Goal: Transaction & Acquisition: Purchase product/service

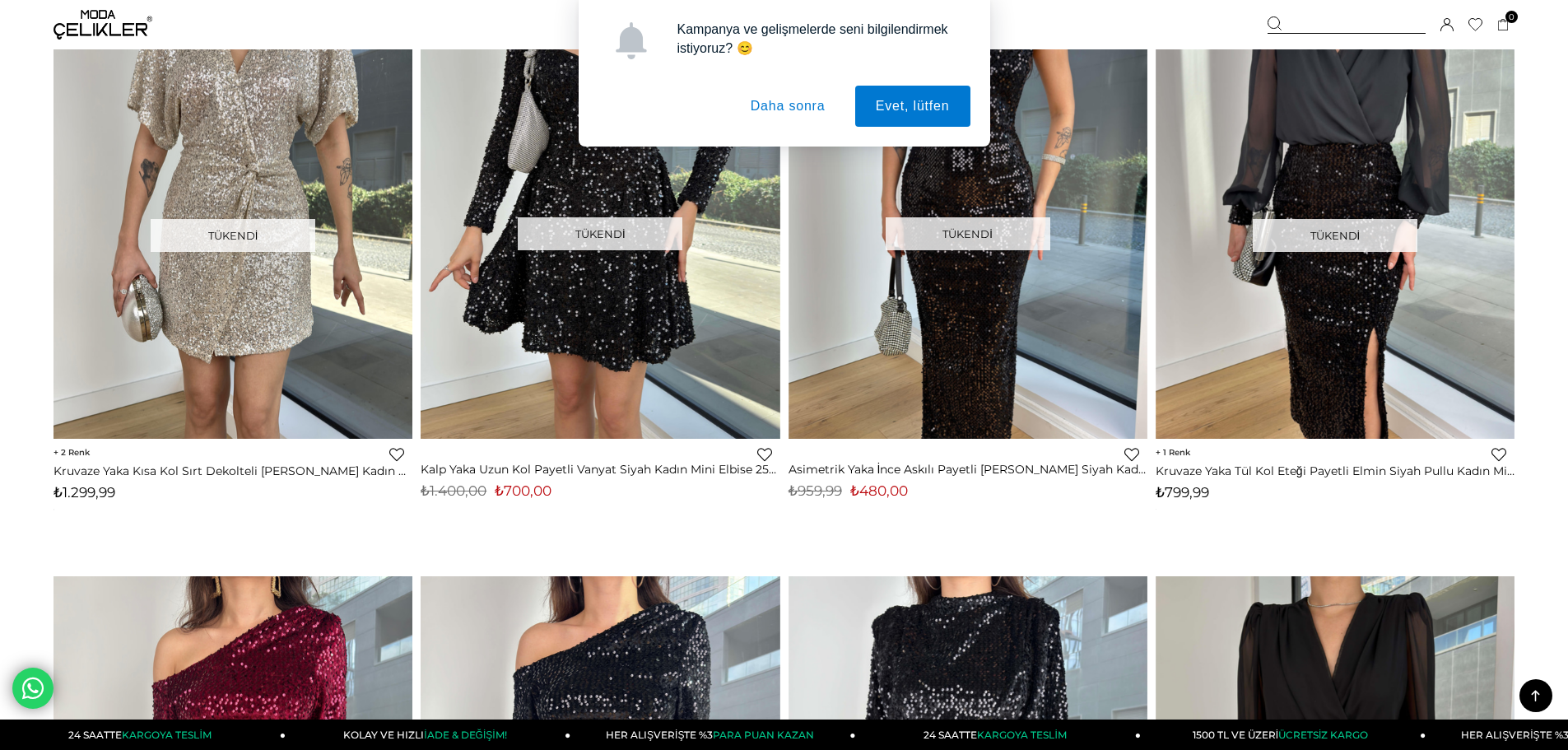
scroll to position [3047, 0]
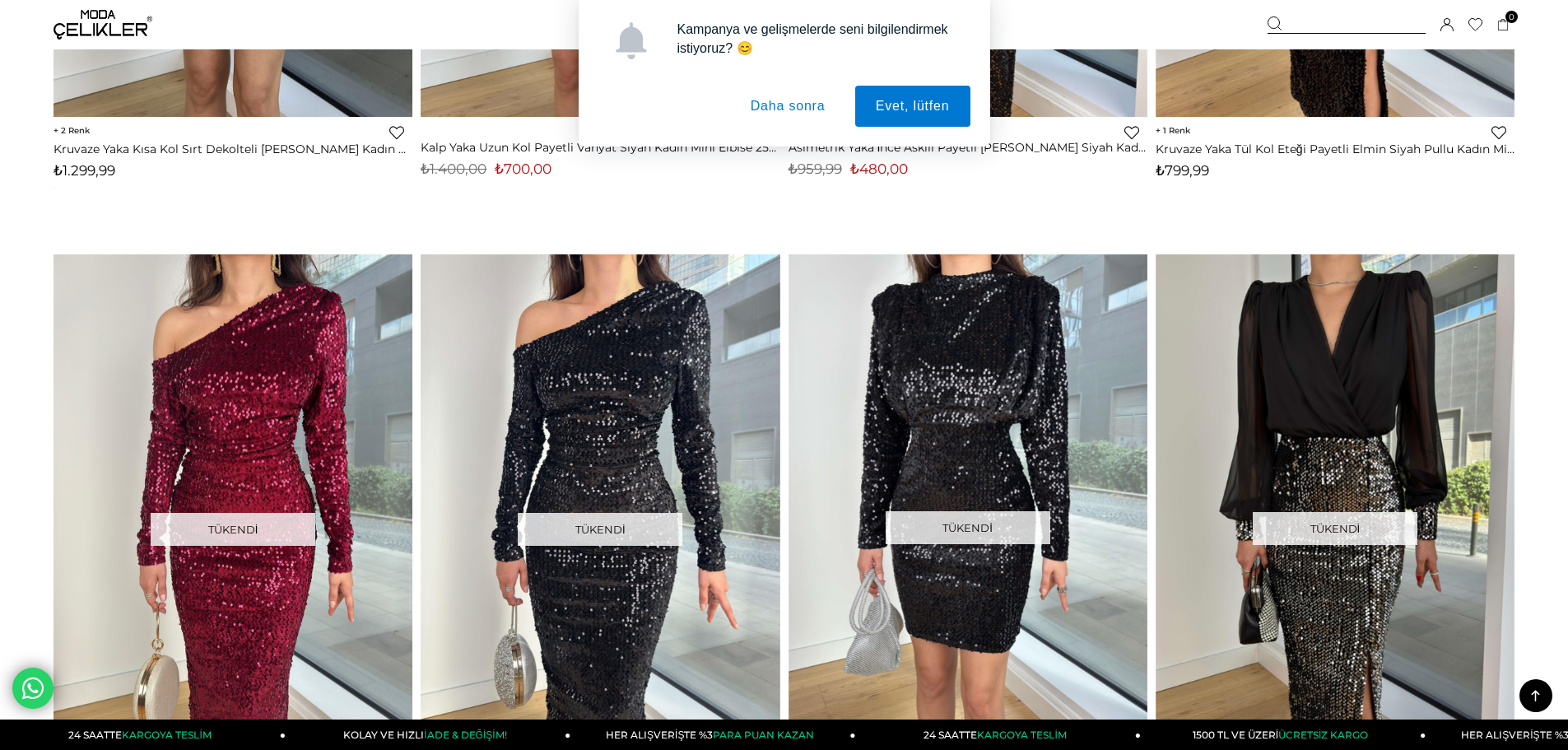
click at [787, 99] on button "Daha sonra" at bounding box center [789, 106] width 116 height 41
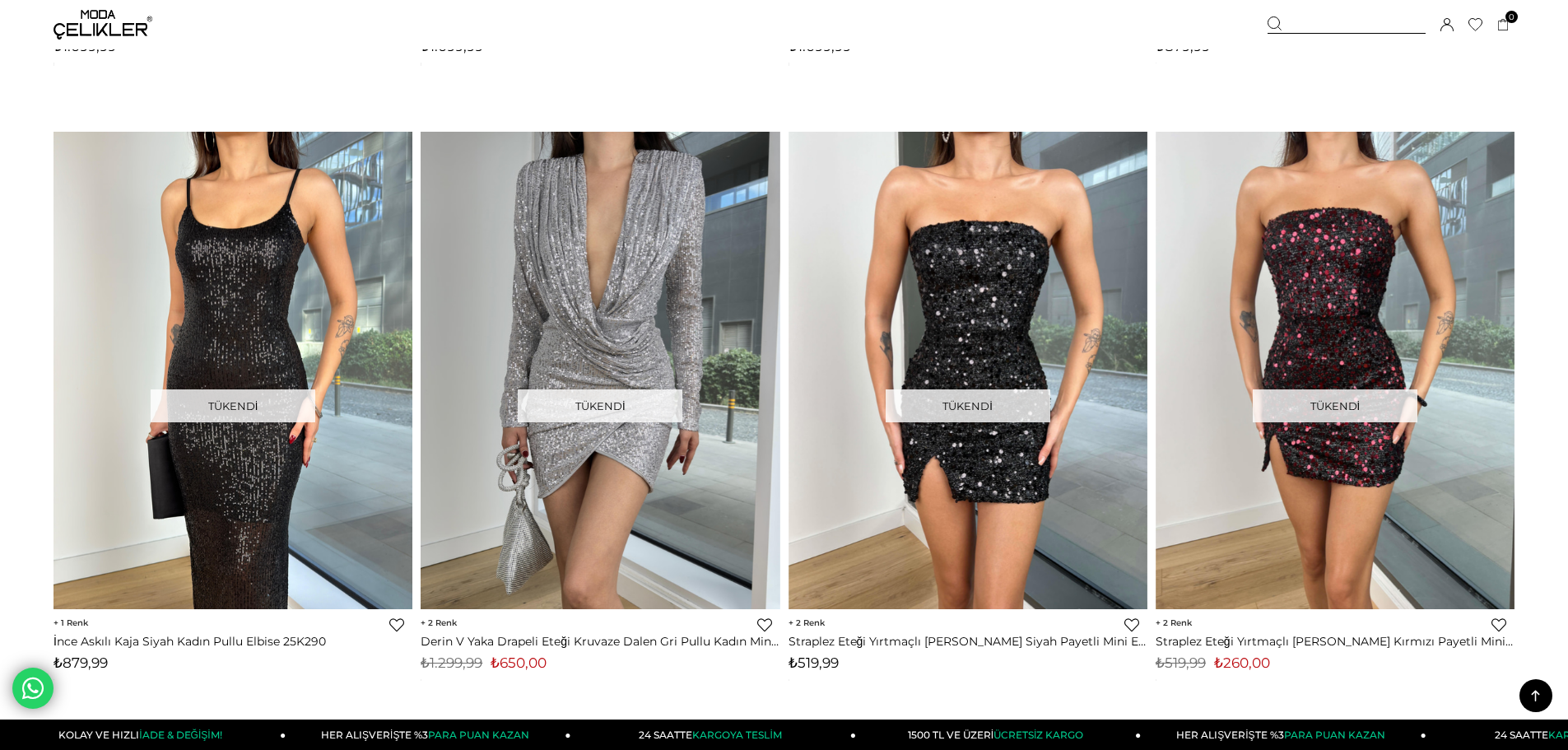
scroll to position [5353, 0]
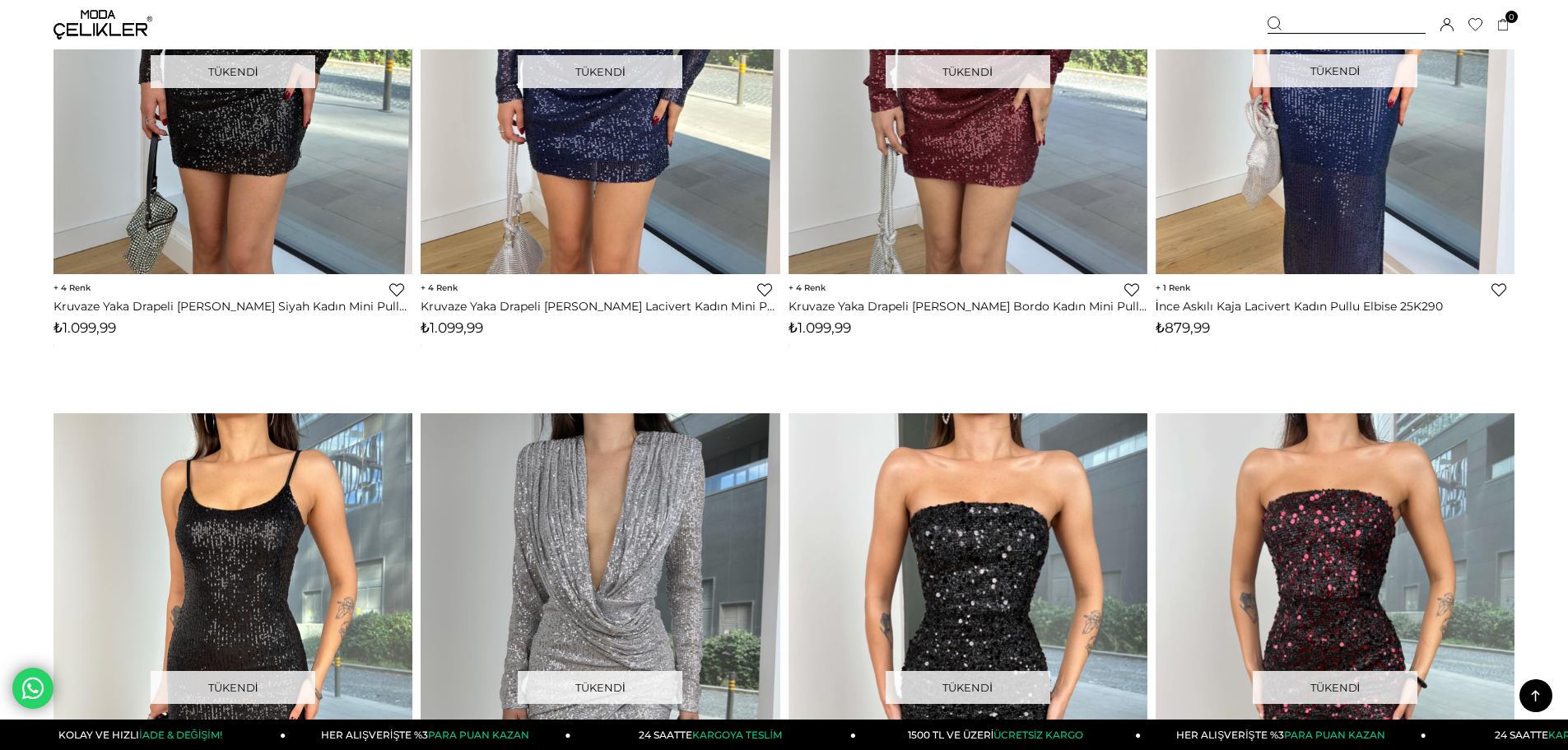
click at [134, 23] on img at bounding box center [103, 24] width 99 height 30
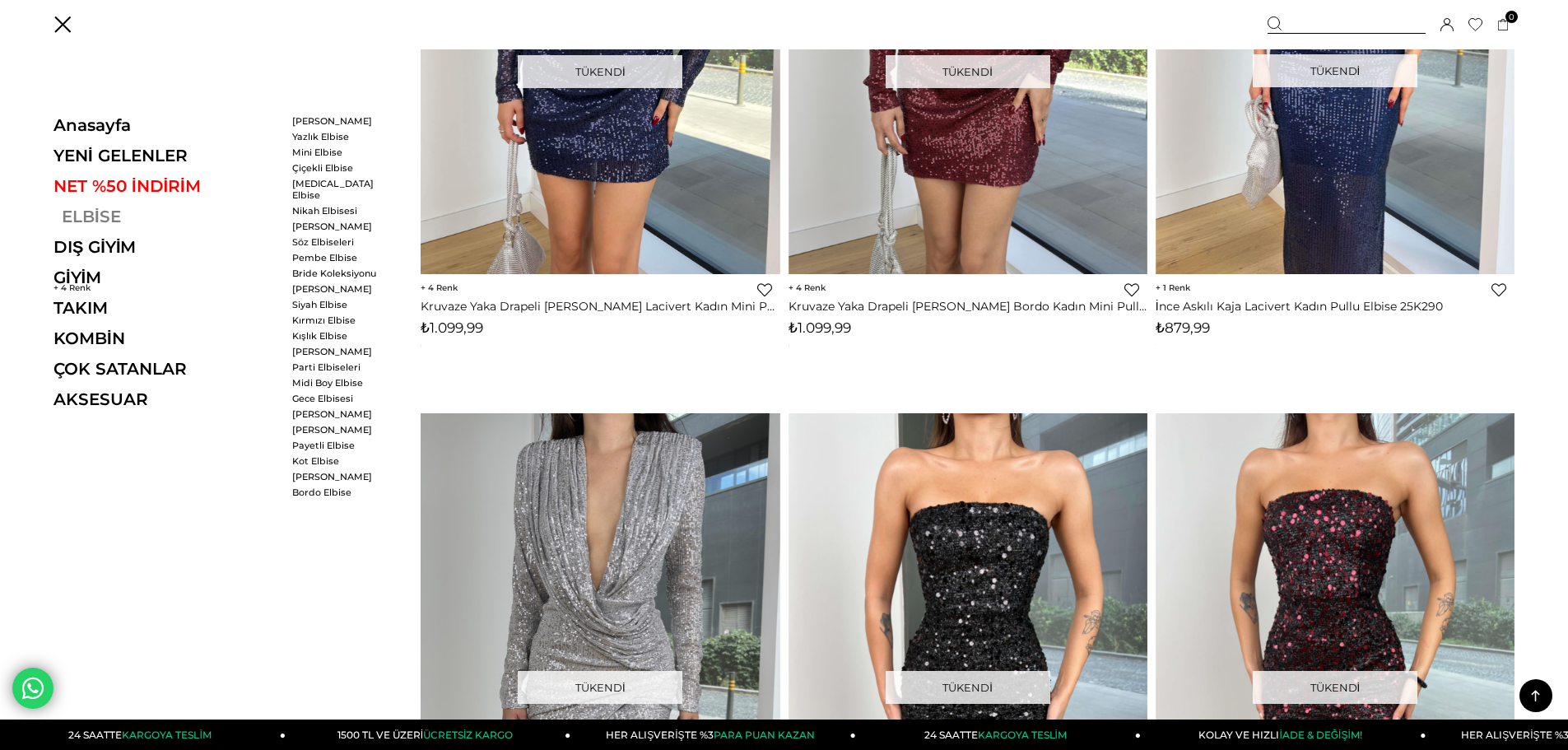
click at [95, 216] on link "ELBİSE" at bounding box center [167, 216] width 226 height 20
click at [94, 213] on link "ELBİSE" at bounding box center [167, 216] width 226 height 20
click at [113, 215] on link "ELBİSE" at bounding box center [167, 216] width 226 height 20
click at [104, 215] on link "ELBİSE" at bounding box center [167, 216] width 226 height 20
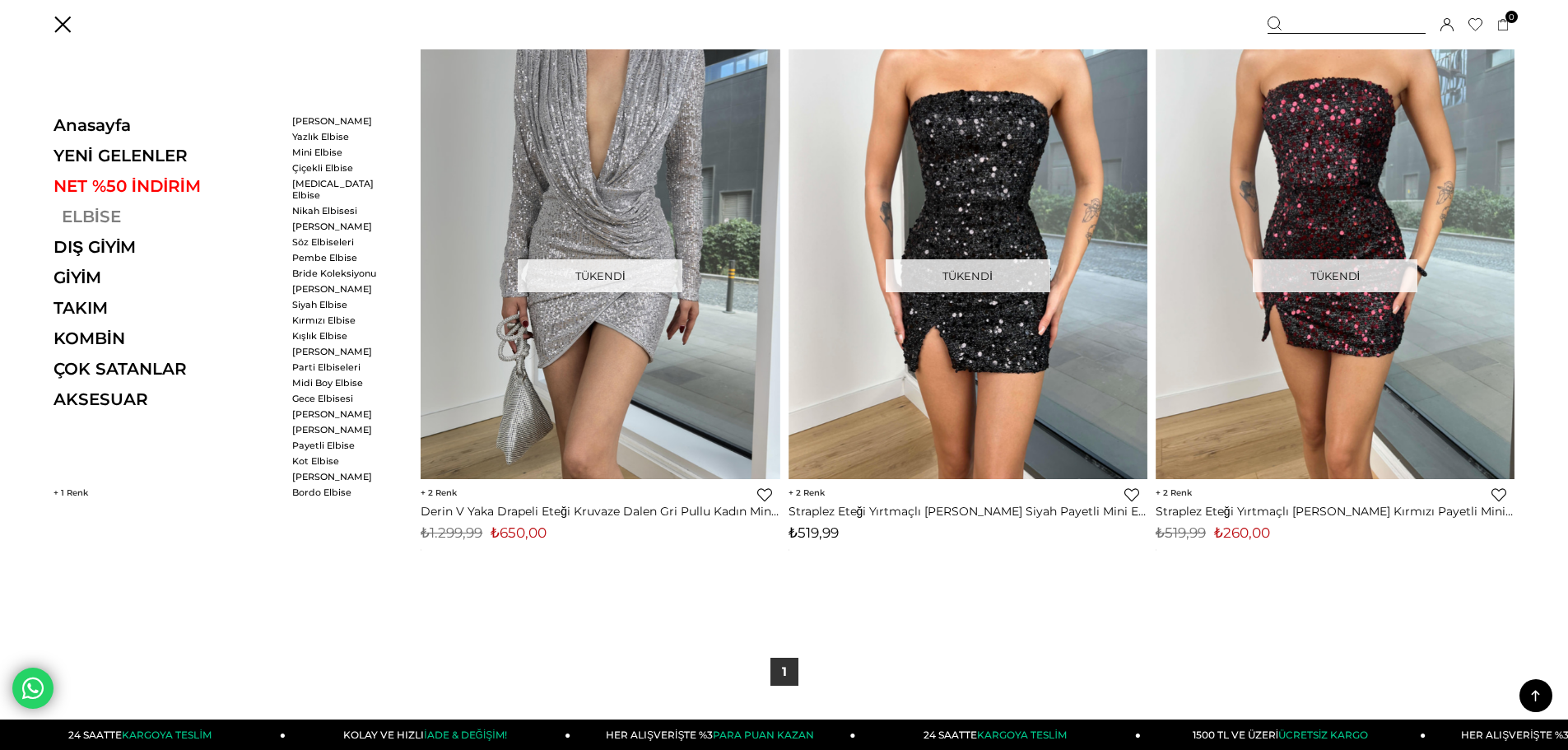
scroll to position [5683, 0]
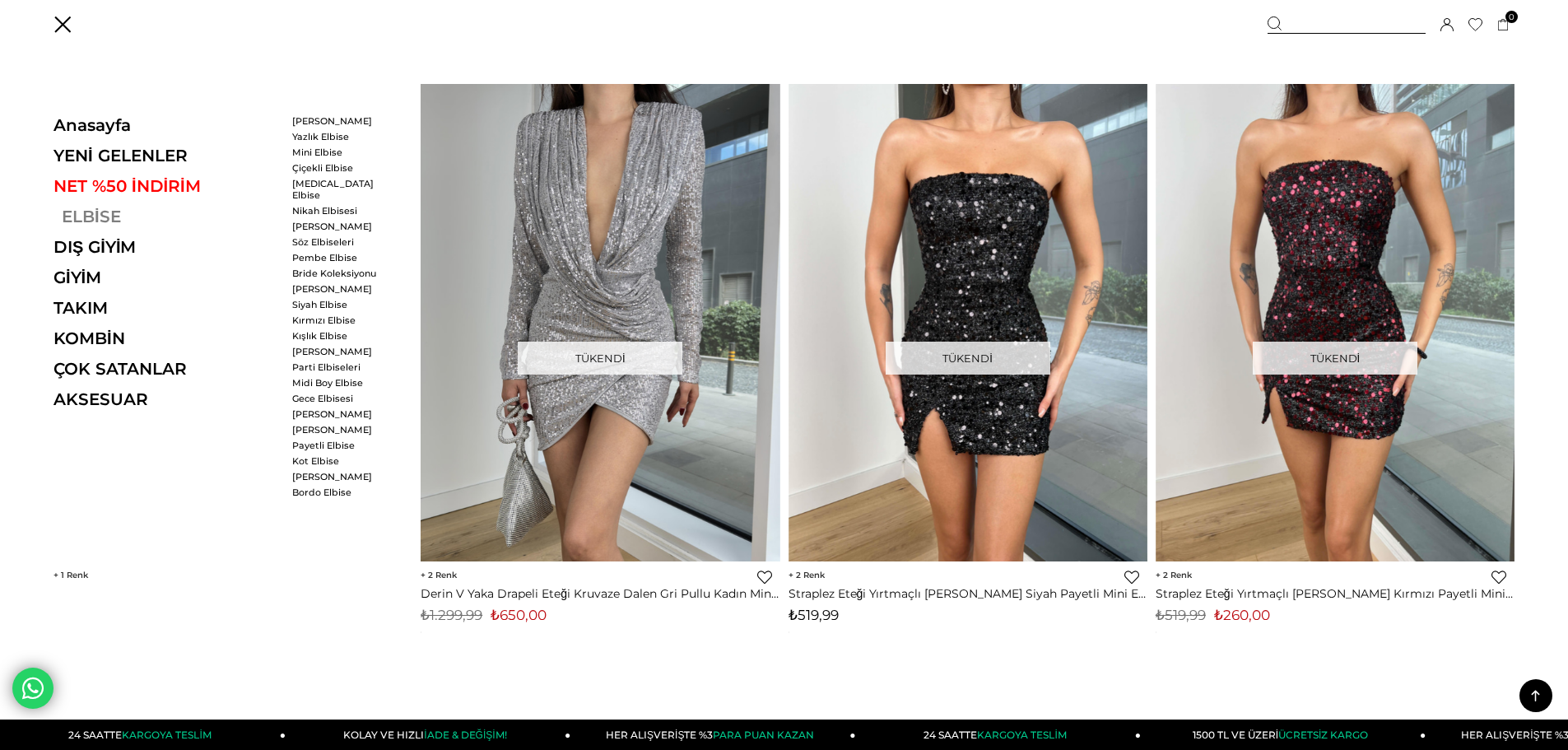
click at [74, 220] on link "ELBİSE" at bounding box center [167, 216] width 226 height 20
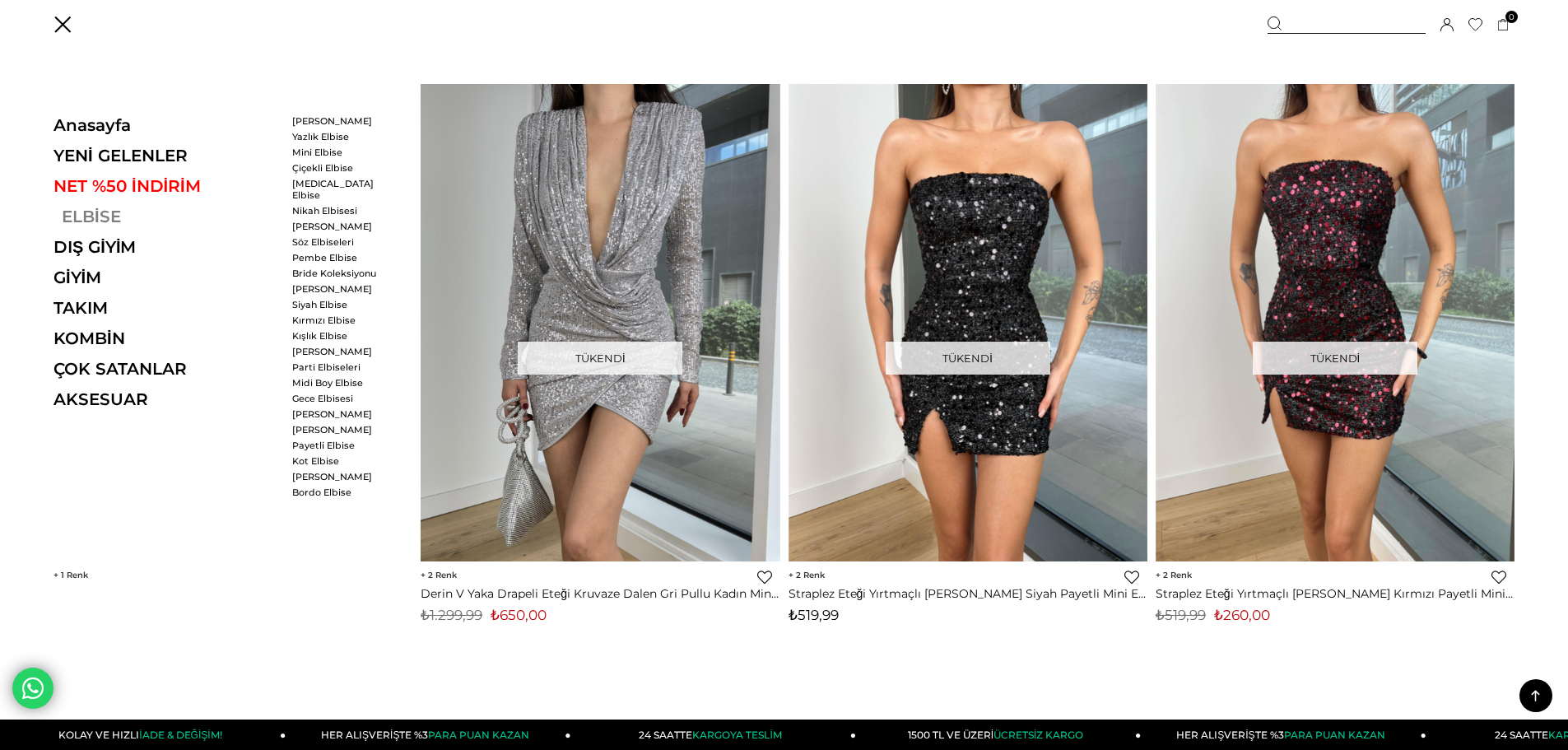
click at [74, 220] on link "ELBİSE" at bounding box center [167, 216] width 226 height 20
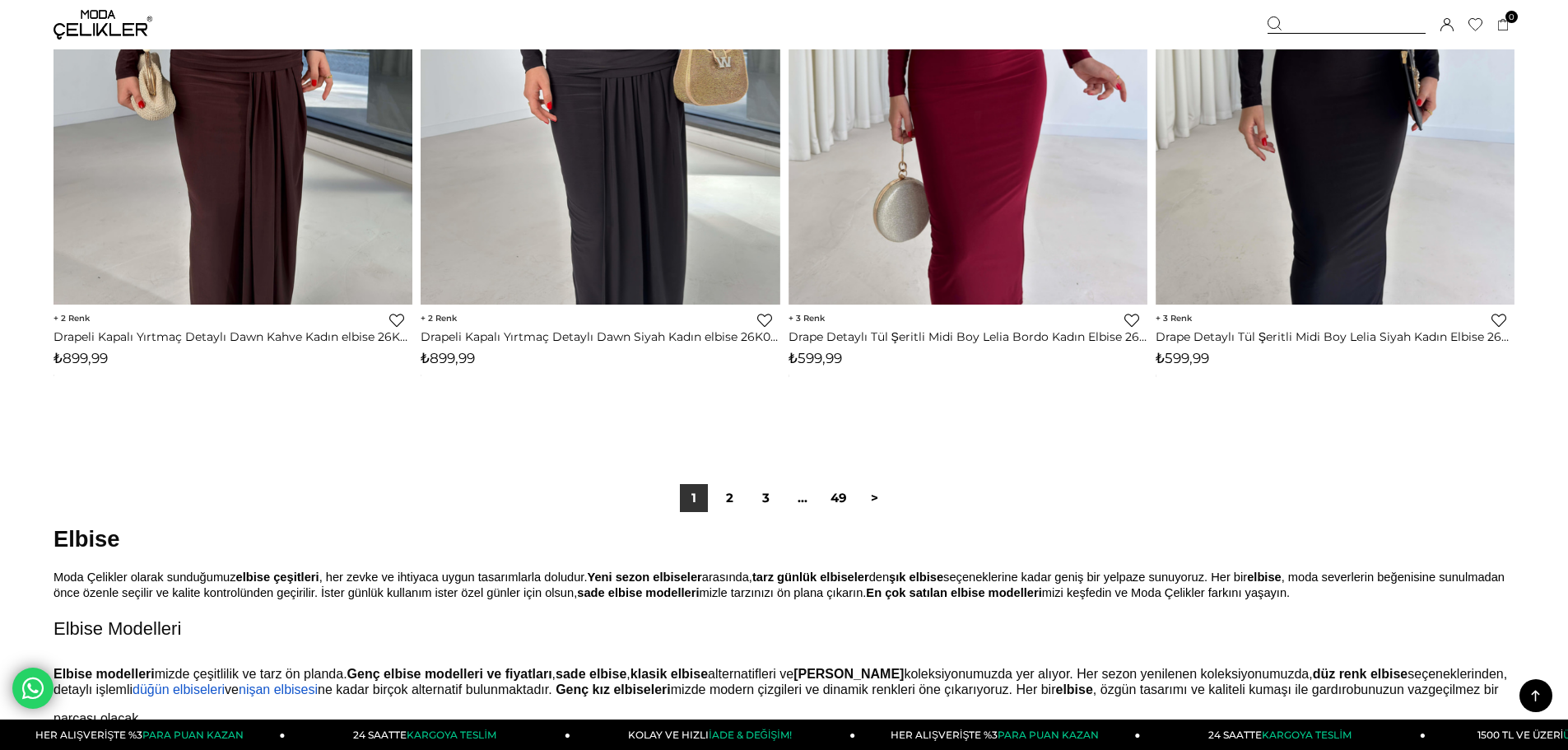
scroll to position [12437, 0]
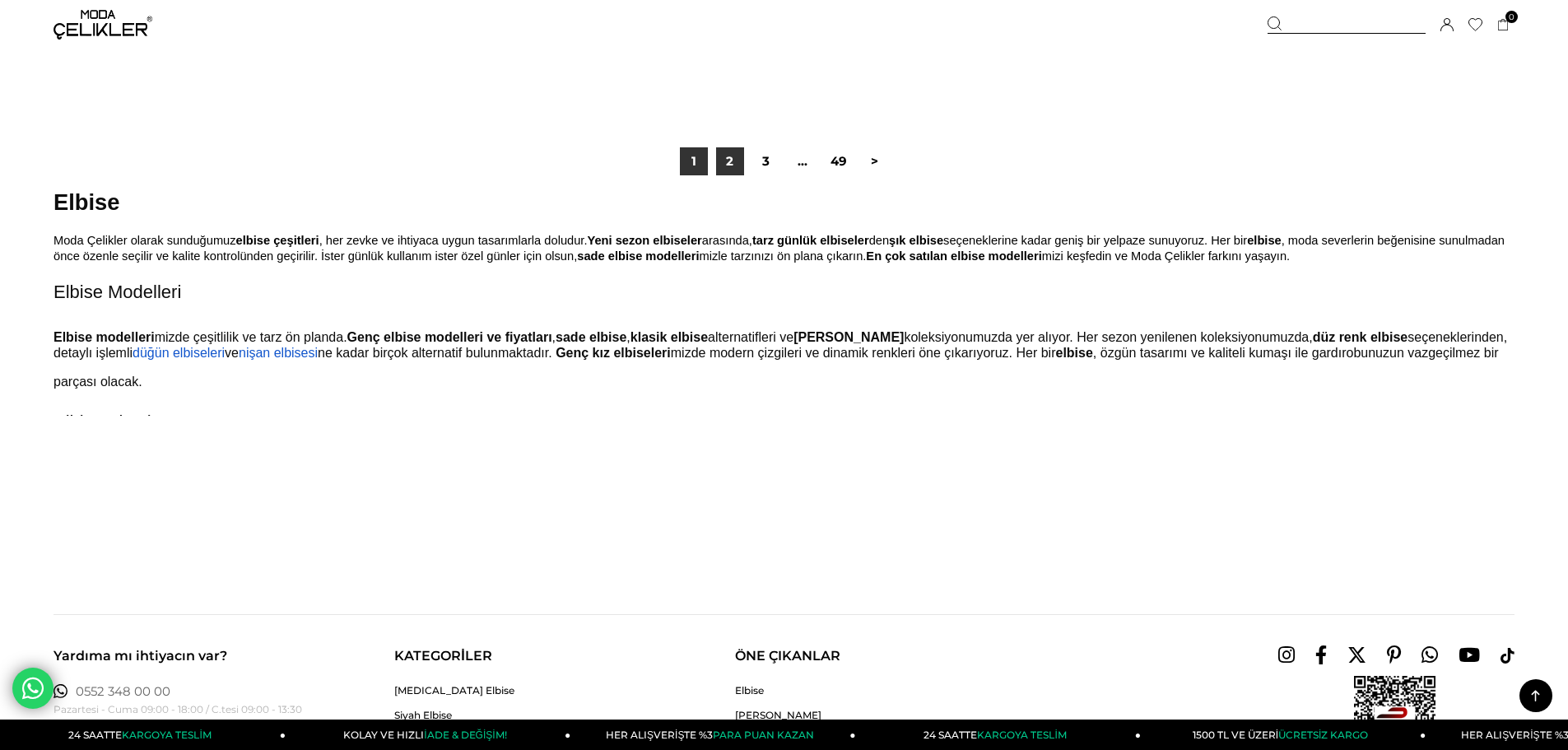
click at [732, 170] on link "2" at bounding box center [730, 161] width 28 height 28
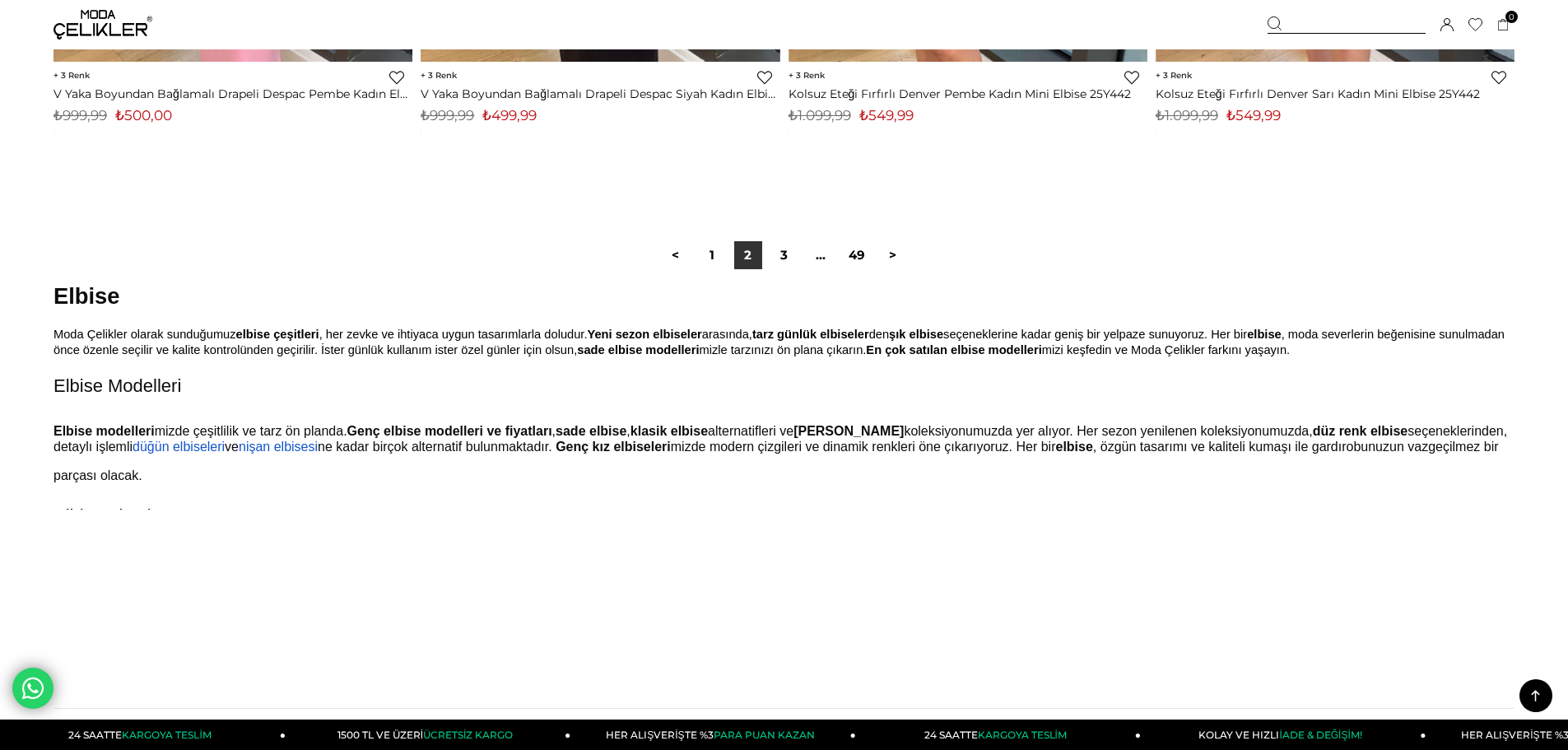
scroll to position [12189, 0]
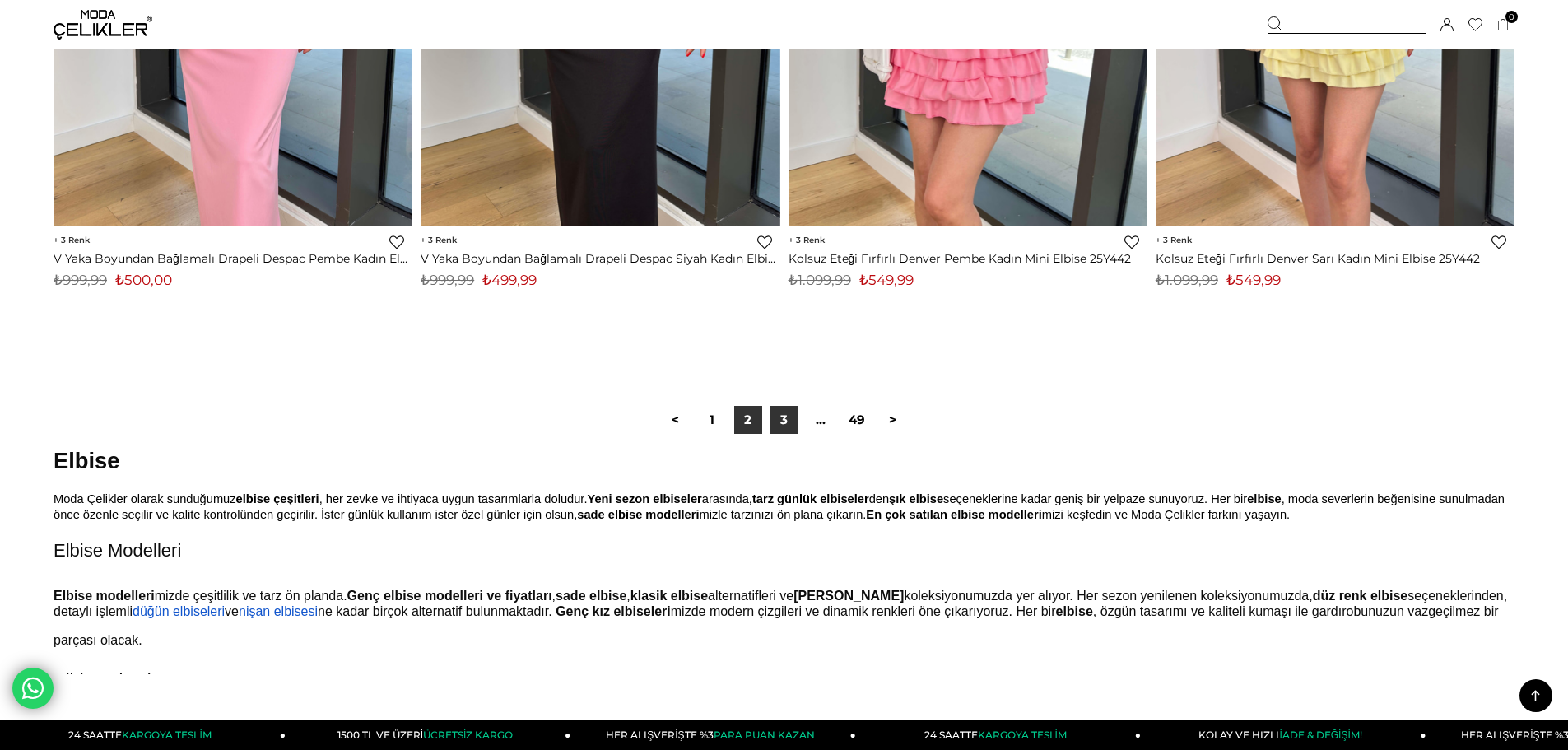
click at [783, 422] on link "3" at bounding box center [784, 420] width 28 height 28
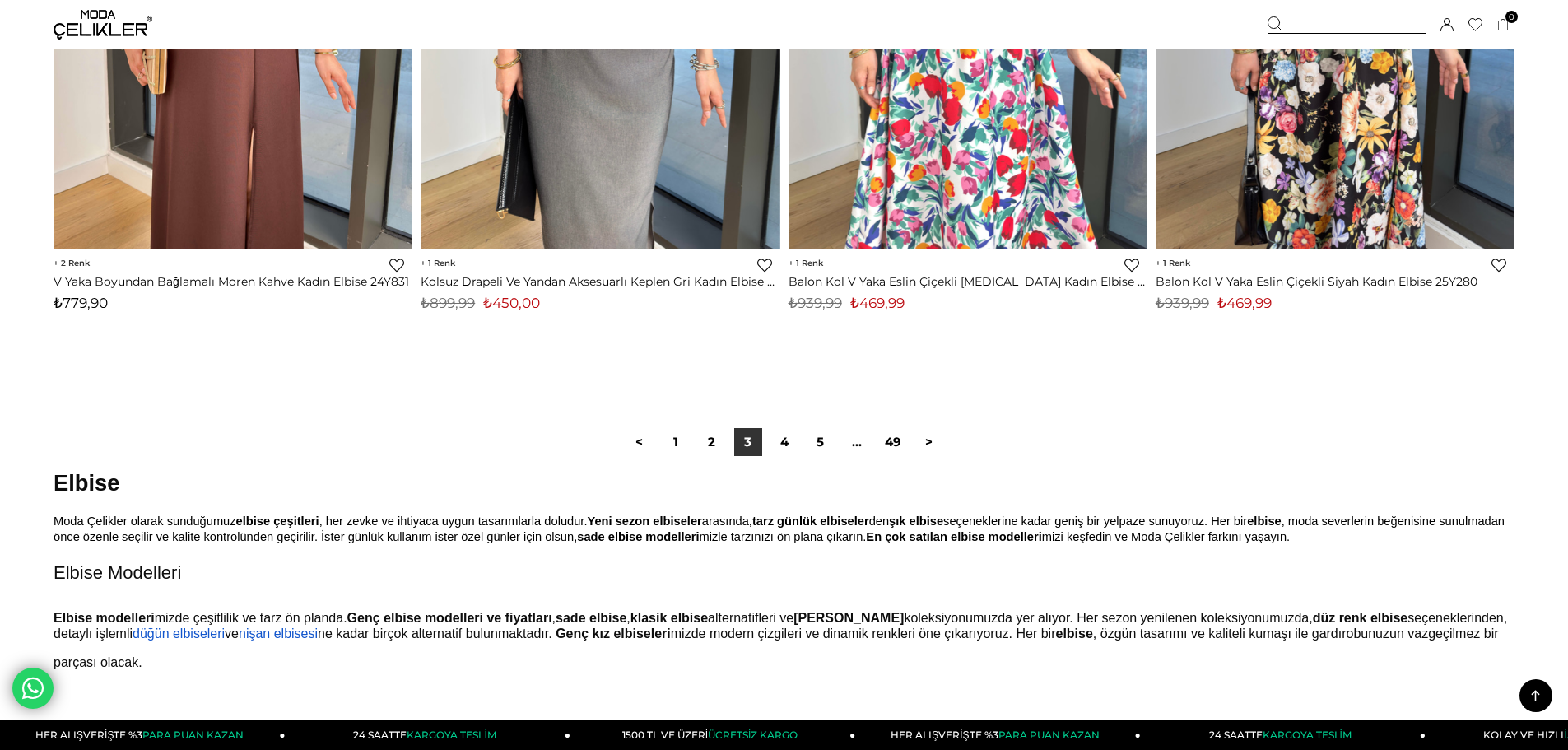
scroll to position [12437, 0]
